Goal: Task Accomplishment & Management: Manage account settings

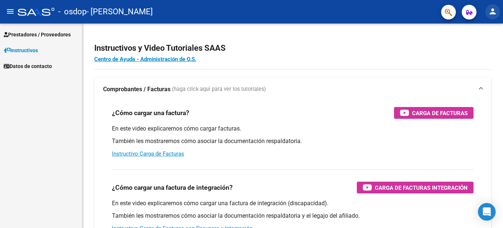
click at [492, 14] on mat-icon "person" at bounding box center [492, 11] width 9 height 9
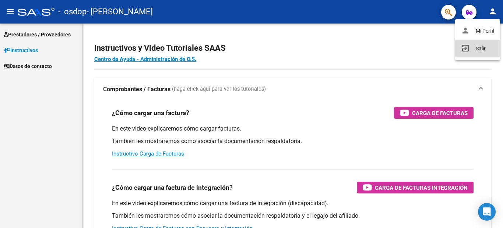
click at [469, 54] on button "exit_to_app Salir" at bounding box center [477, 49] width 45 height 18
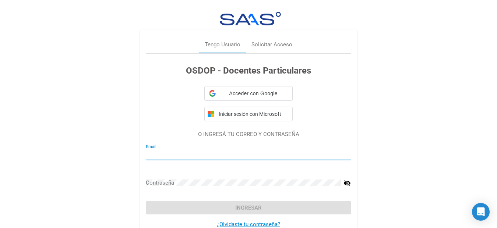
type input "[EMAIL_ADDRESS][DOMAIN_NAME]"
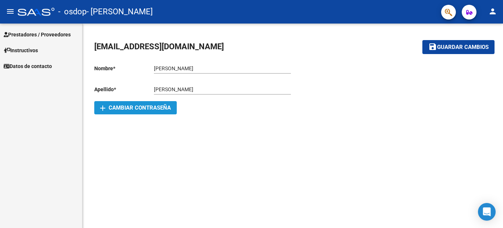
click at [131, 108] on span "add Cambiar Contraseña" at bounding box center [135, 108] width 71 height 7
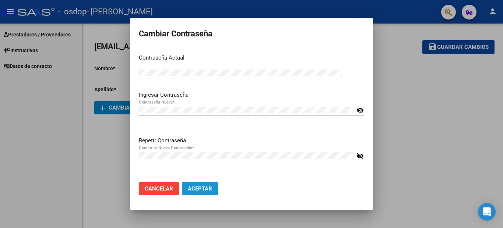
click at [189, 186] on span "Aceptar" at bounding box center [200, 189] width 24 height 7
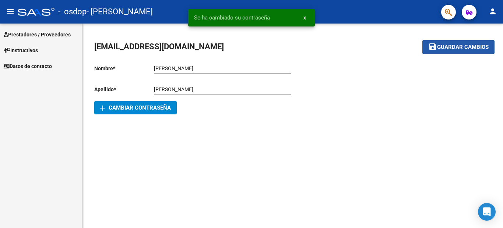
click at [458, 45] on span "Guardar cambios" at bounding box center [463, 47] width 52 height 7
click at [492, 11] on mat-icon "person" at bounding box center [492, 11] width 9 height 9
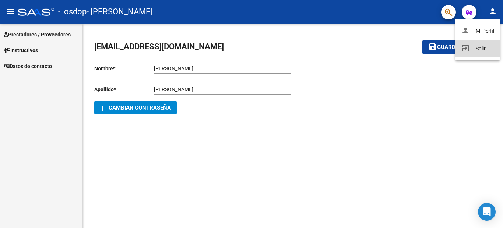
click at [467, 54] on button "exit_to_app Salir" at bounding box center [477, 49] width 45 height 18
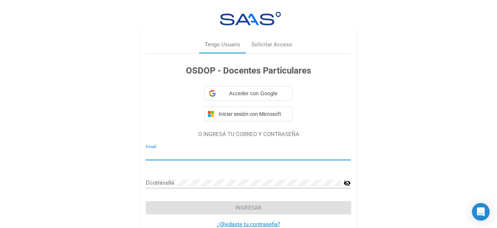
type input "[EMAIL_ADDRESS][DOMAIN_NAME]"
